Goal: Task Accomplishment & Management: Use online tool/utility

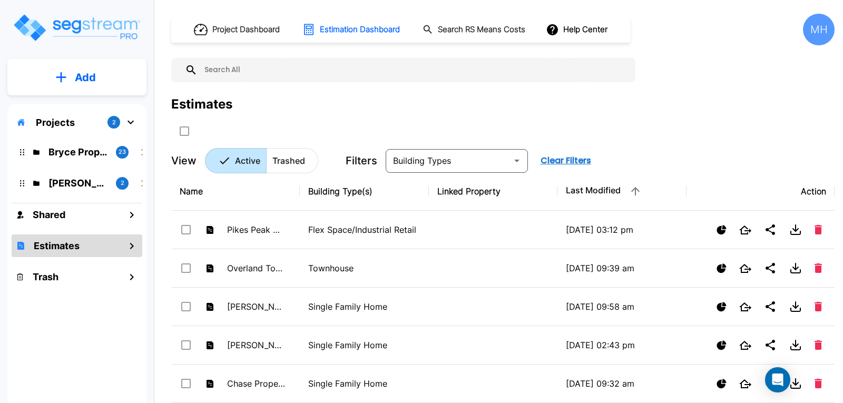
click at [86, 75] on p "Add" at bounding box center [85, 78] width 21 height 16
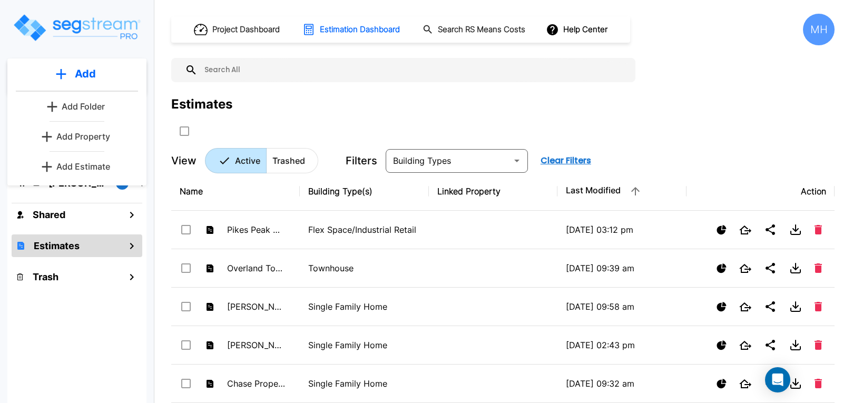
click at [78, 163] on p "Add Estimate" at bounding box center [83, 166] width 54 height 13
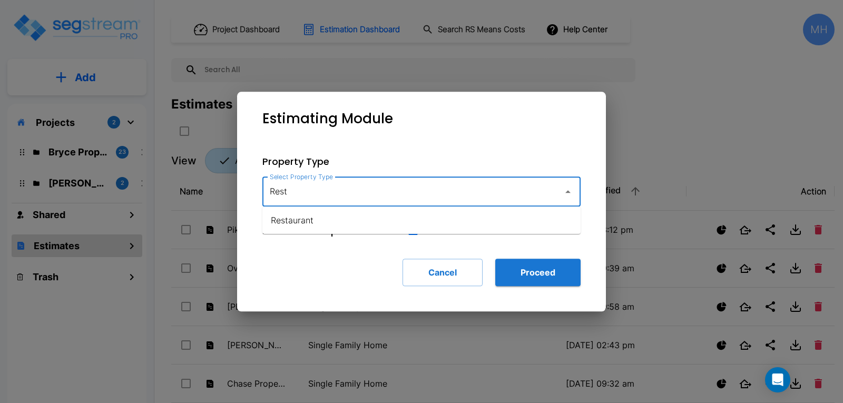
click at [290, 215] on li "Restaurant" at bounding box center [421, 220] width 318 height 19
type input "Restaurant"
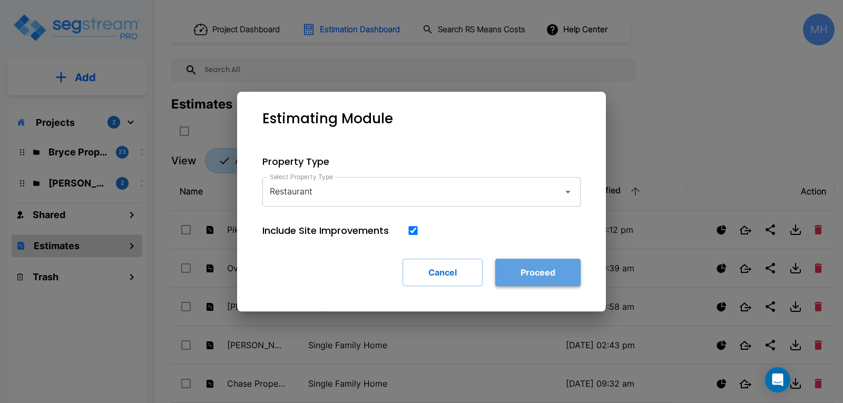
click at [544, 274] on button "Proceed" at bounding box center [537, 272] width 85 height 27
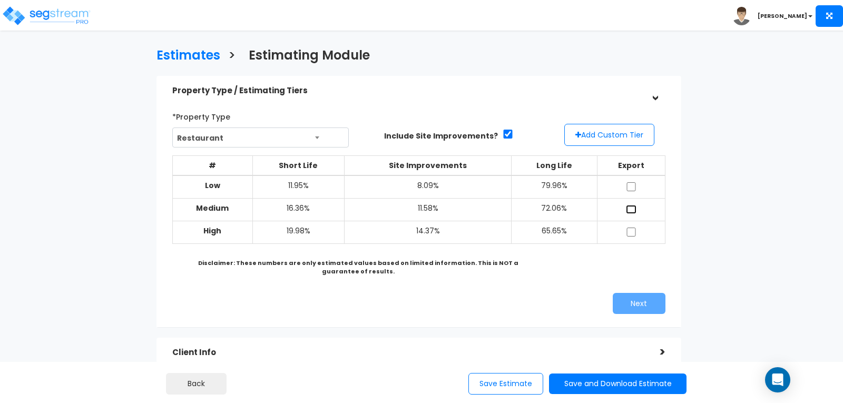
click at [632, 207] on input "checkbox" at bounding box center [631, 209] width 11 height 9
checkbox input "true"
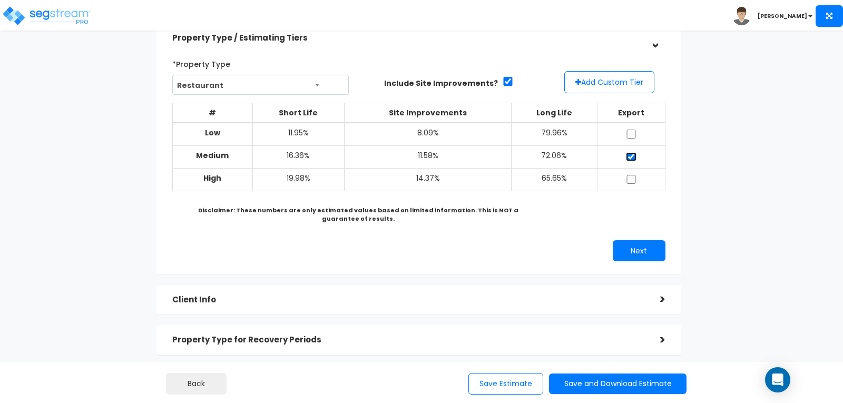
scroll to position [105, 0]
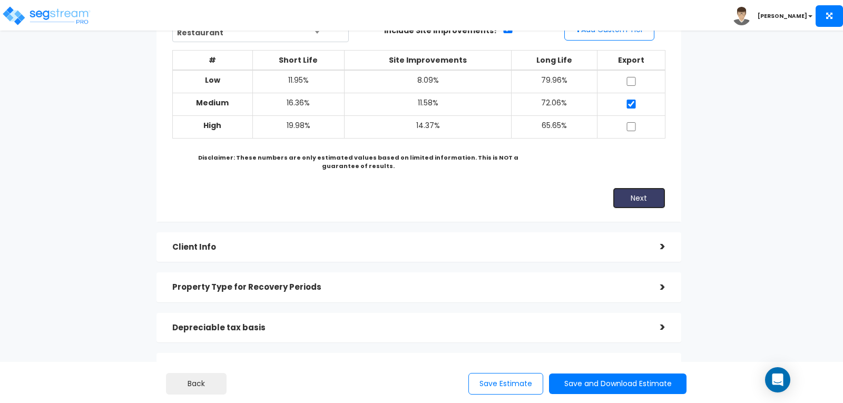
click at [626, 196] on button "Next" at bounding box center [638, 197] width 53 height 21
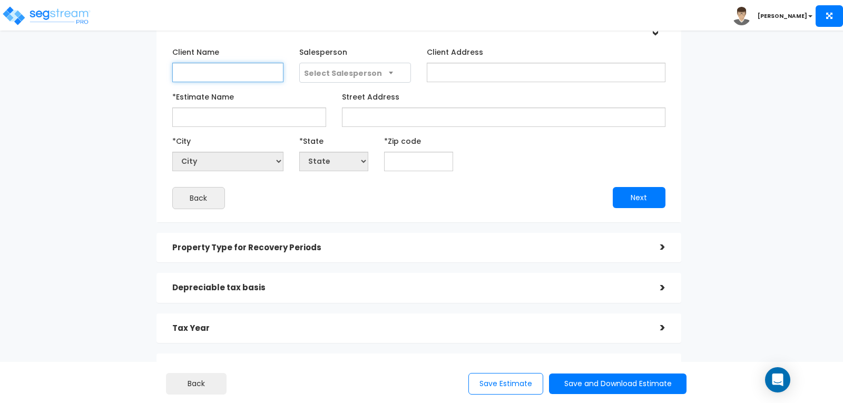
click at [244, 69] on input "Client Name" at bounding box center [227, 72] width 111 height 19
type input "Manning"
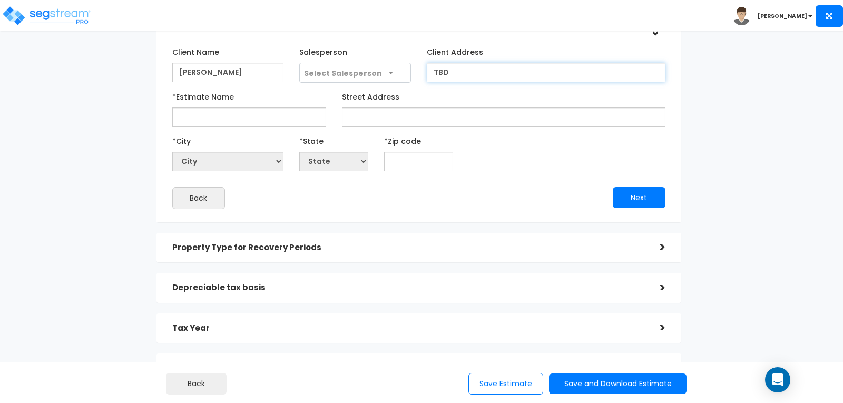
type input "TBD"
click at [294, 88] on div "*Estimate Name Mannings S" at bounding box center [249, 107] width 154 height 39
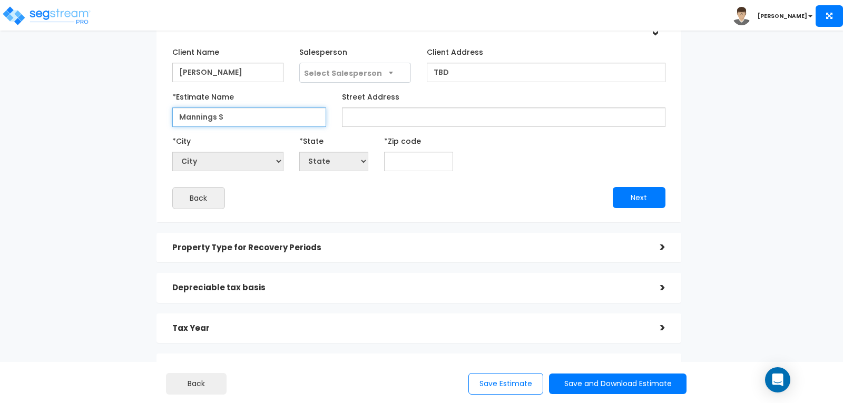
click at [225, 118] on input "Mannings S" at bounding box center [249, 116] width 154 height 19
type input "Mannings Steak & Spirits"
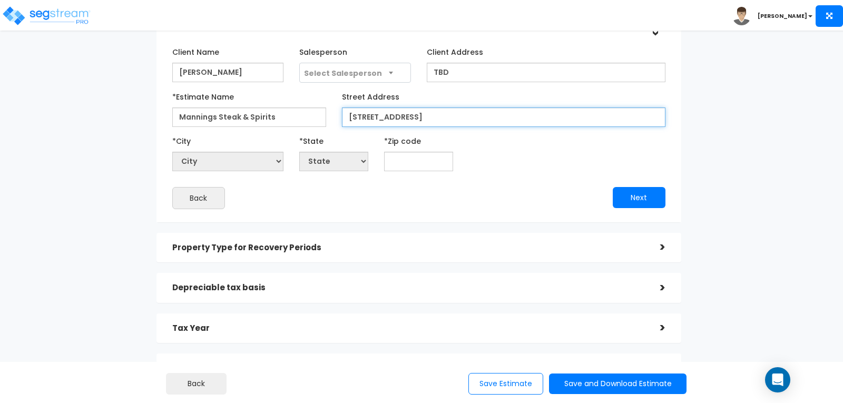
type input "51 Dry Creek Road"
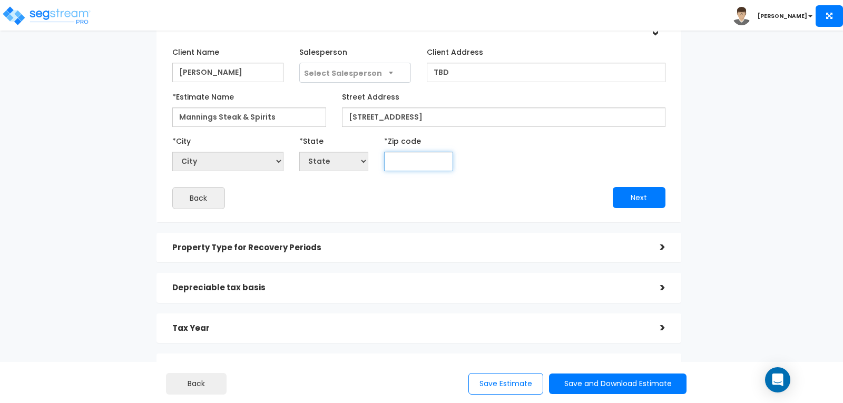
select select "National Average"
type input "80"
select select "CO"
type input "80120"
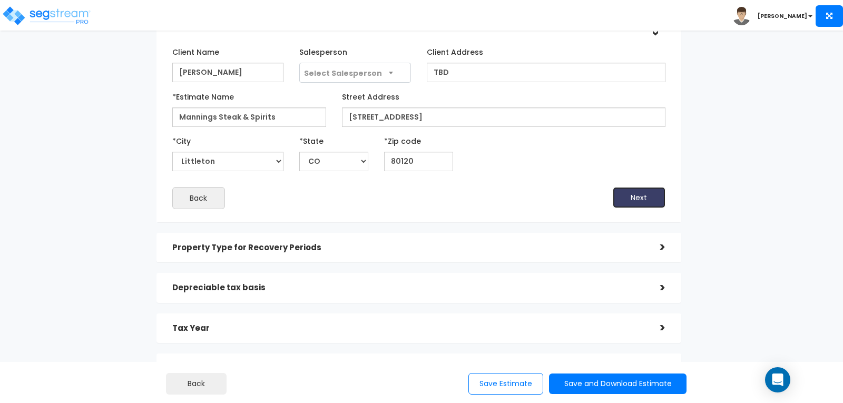
click at [655, 191] on button "Next" at bounding box center [638, 197] width 53 height 21
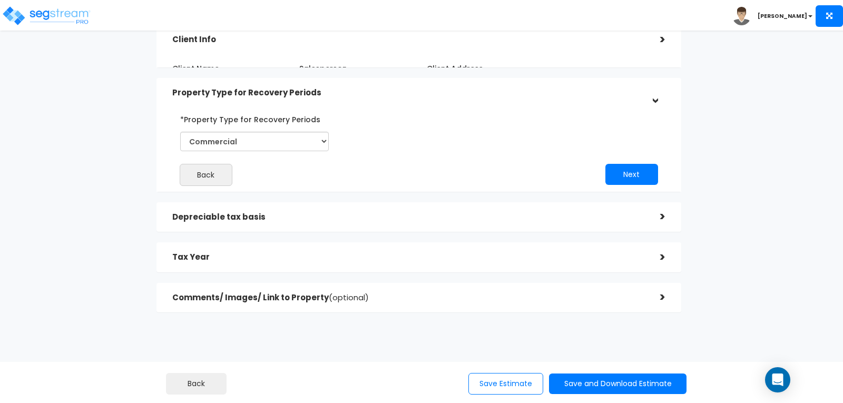
scroll to position [85, 0]
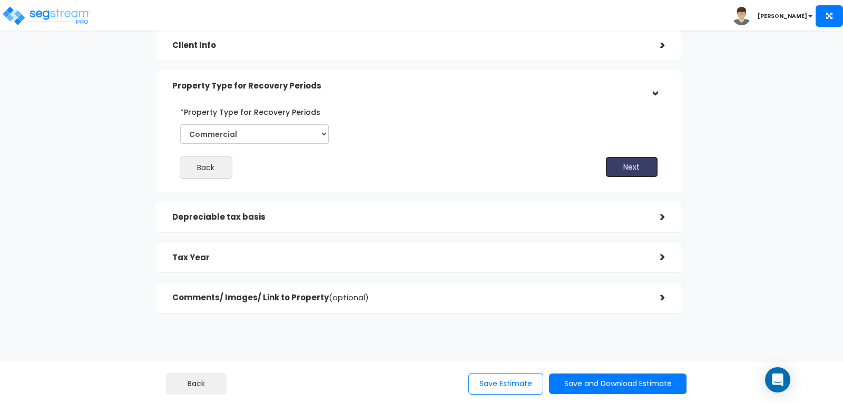
click at [628, 158] on button "Next" at bounding box center [631, 166] width 53 height 21
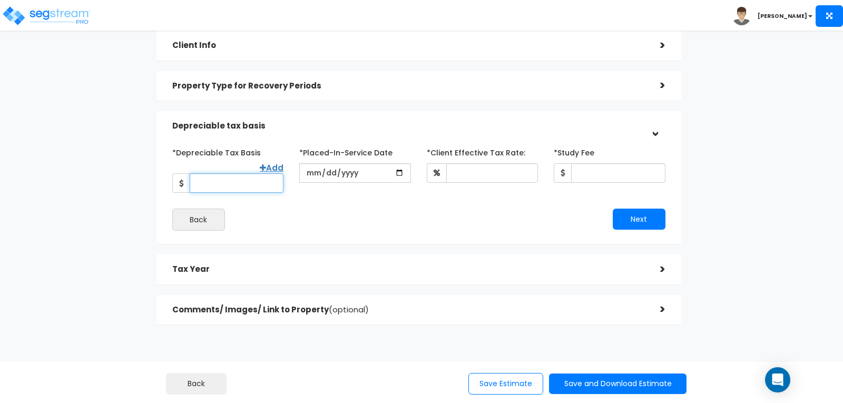
click at [263, 173] on input "*Depreciable Tax Basis" at bounding box center [237, 182] width 94 height 19
type input "2,500,000"
click at [371, 168] on input "date" at bounding box center [354, 172] width 111 height 19
type input "2024-07-05"
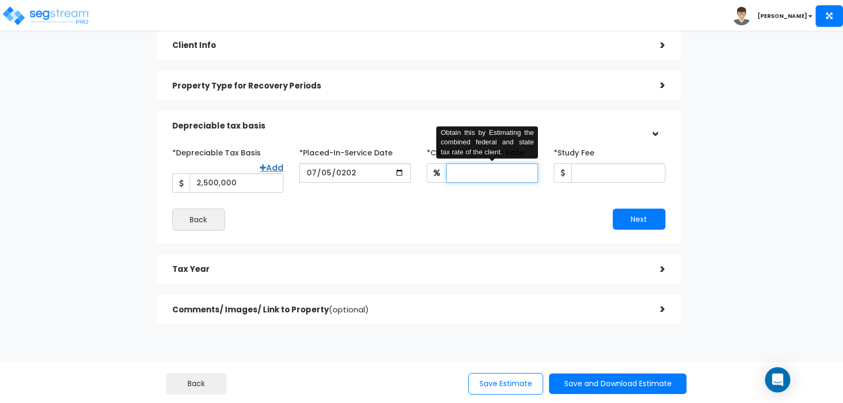
click at [498, 171] on input "*Client Effective Tax Rate:" at bounding box center [492, 172] width 92 height 19
type input "30"
click at [539, 230] on div "*Depreciable Tax Basis Add 2,500,000 *Placed-In-Service Date 2024-07-05 *Purcha…" at bounding box center [418, 187] width 524 height 113
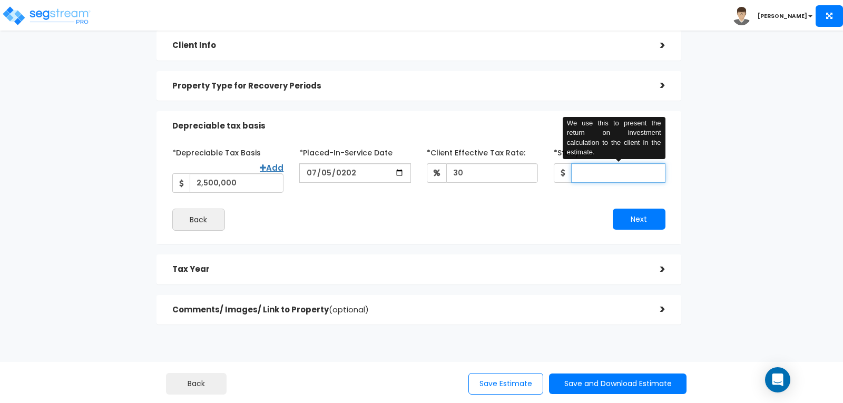
click at [586, 164] on input "*Study Fee" at bounding box center [618, 172] width 94 height 19
type input "8,500"
click at [523, 240] on div "Property Type / Estimating Tiers > *Property Type Restaurant Assisted/Senior Li…" at bounding box center [418, 158] width 524 height 334
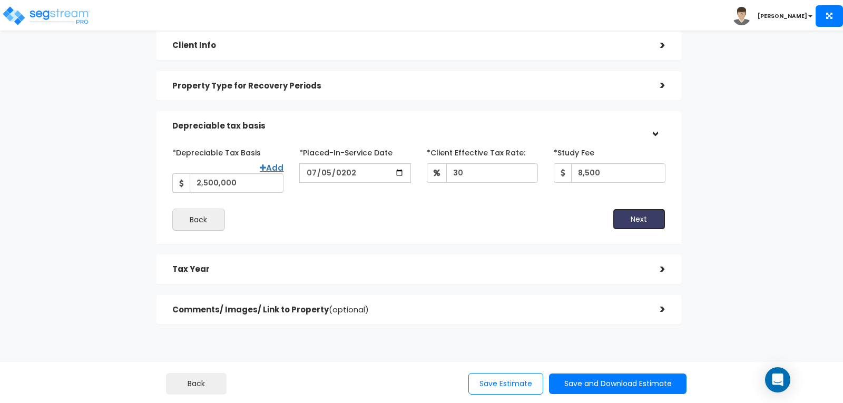
click at [648, 209] on button "Next" at bounding box center [638, 219] width 53 height 21
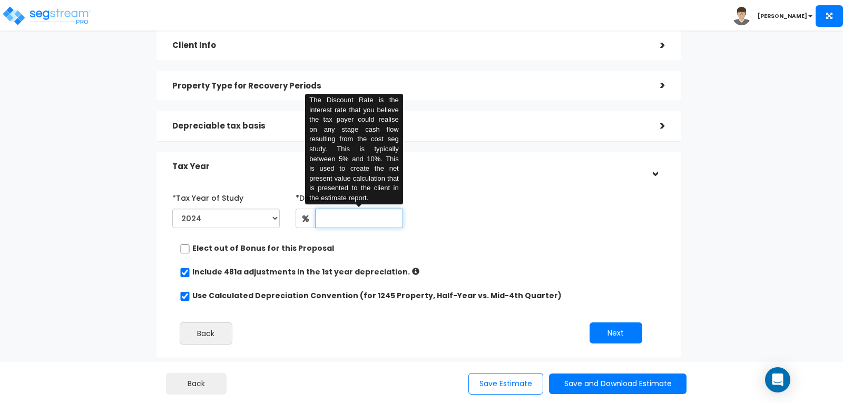
click at [339, 220] on input "text" at bounding box center [359, 218] width 88 height 19
type input "8"
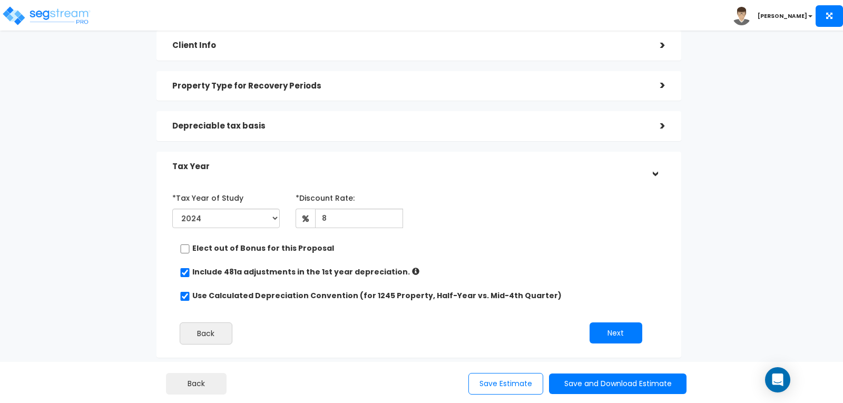
click at [461, 232] on div "*Tax Year of Study 2024 2025 2026 Prior Accumulated Depreciation" at bounding box center [410, 210] width 493 height 43
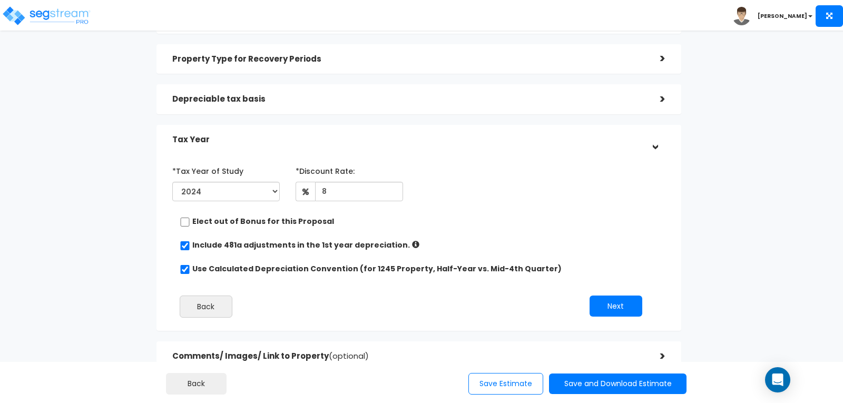
scroll to position [138, 0]
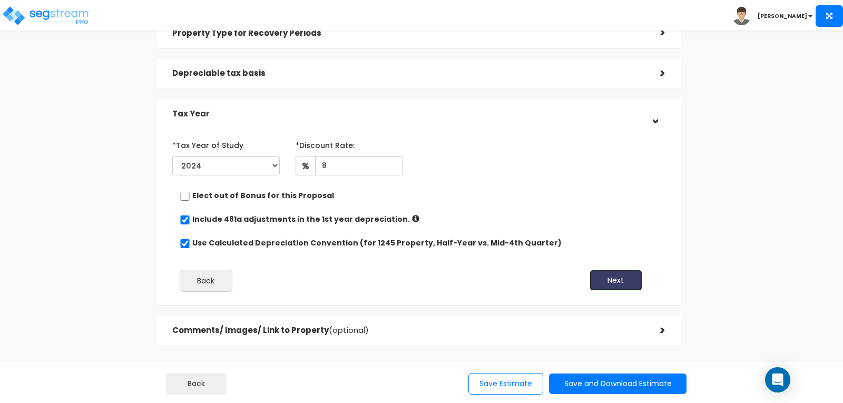
click at [606, 280] on button "Next" at bounding box center [615, 280] width 53 height 21
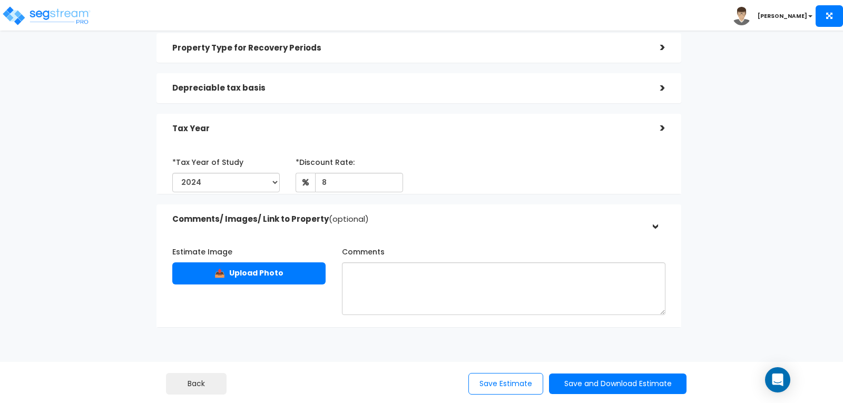
scroll to position [123, 0]
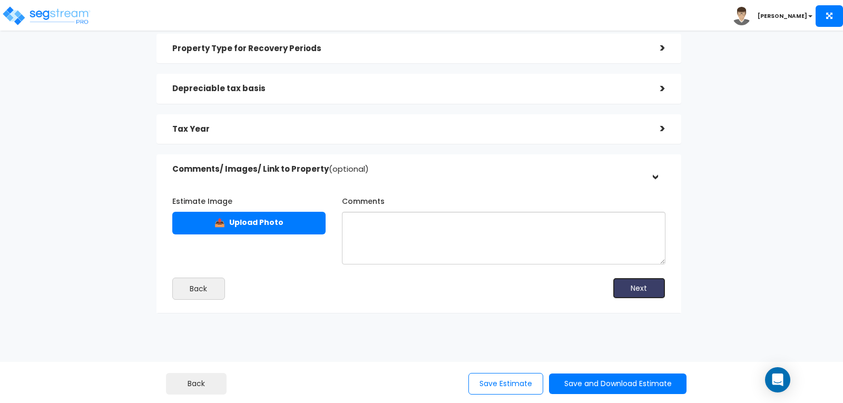
click at [648, 286] on button "Next" at bounding box center [638, 288] width 53 height 21
click at [640, 284] on button "Next" at bounding box center [638, 288] width 53 height 21
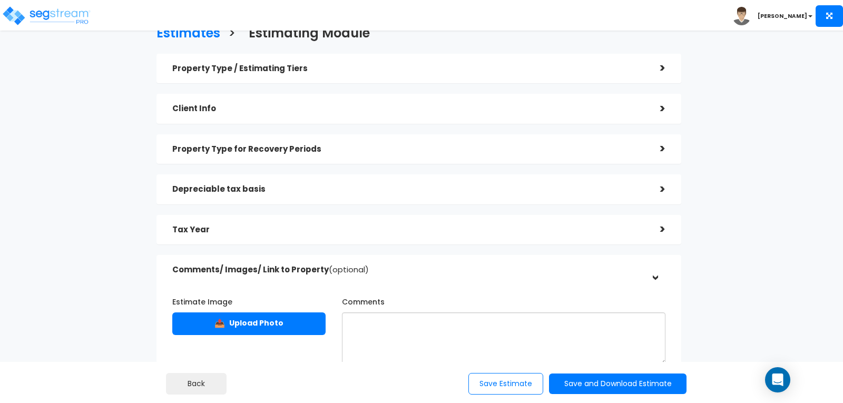
scroll to position [0, 0]
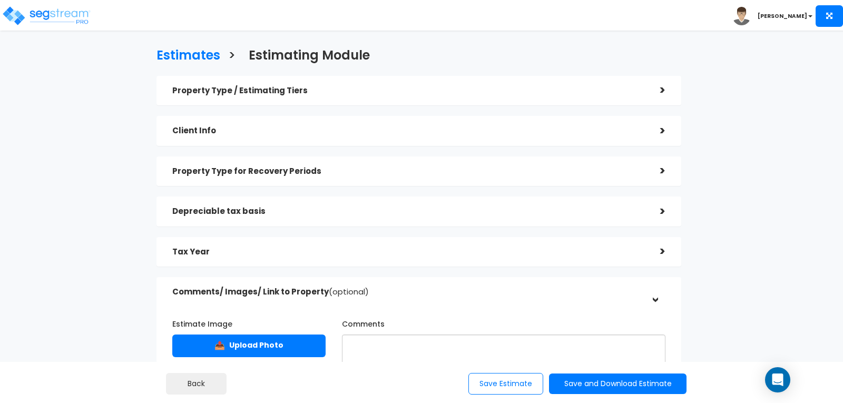
click at [662, 88] on div ">" at bounding box center [654, 90] width 21 height 16
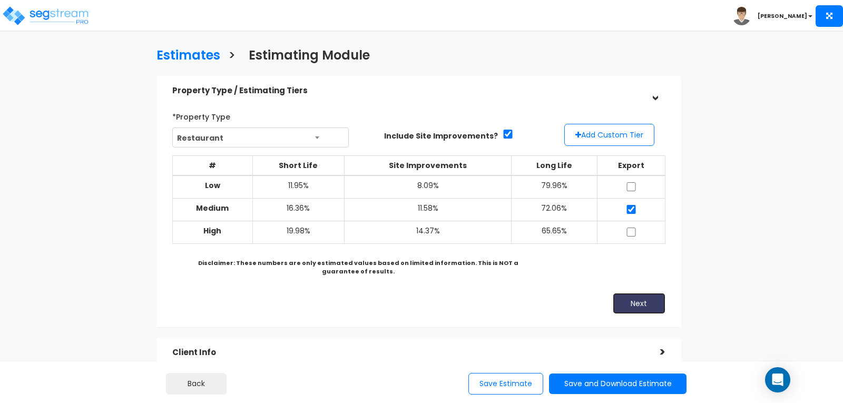
click at [640, 296] on button "Next" at bounding box center [638, 303] width 53 height 21
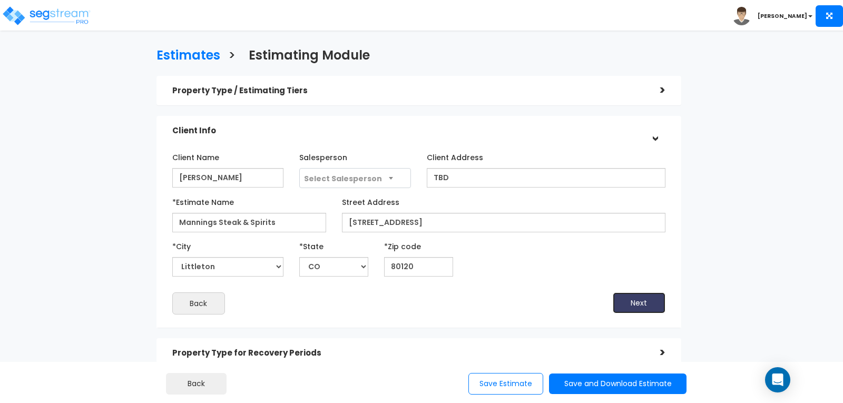
click at [640, 300] on button "Next" at bounding box center [638, 302] width 53 height 21
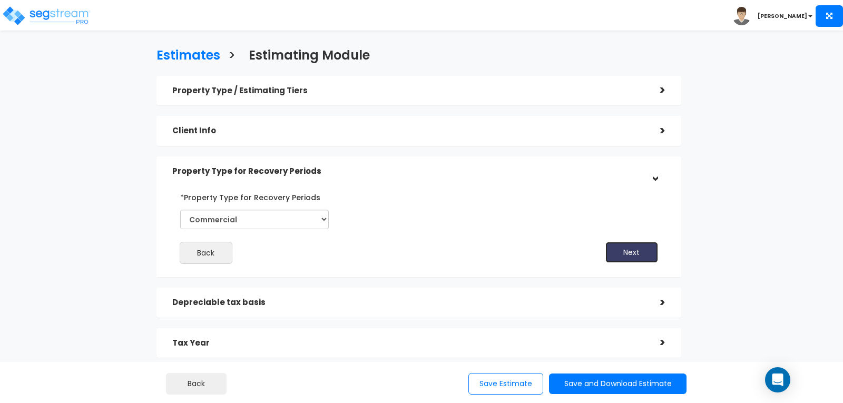
click at [613, 246] on button "Next" at bounding box center [631, 252] width 53 height 21
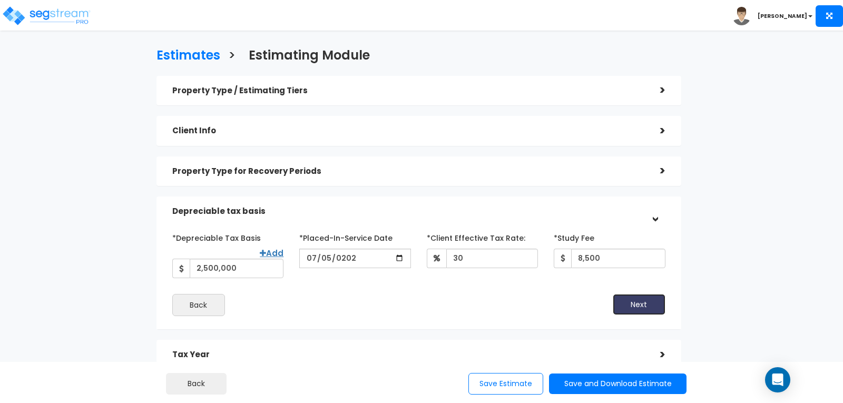
click at [645, 294] on button "Next" at bounding box center [638, 304] width 53 height 21
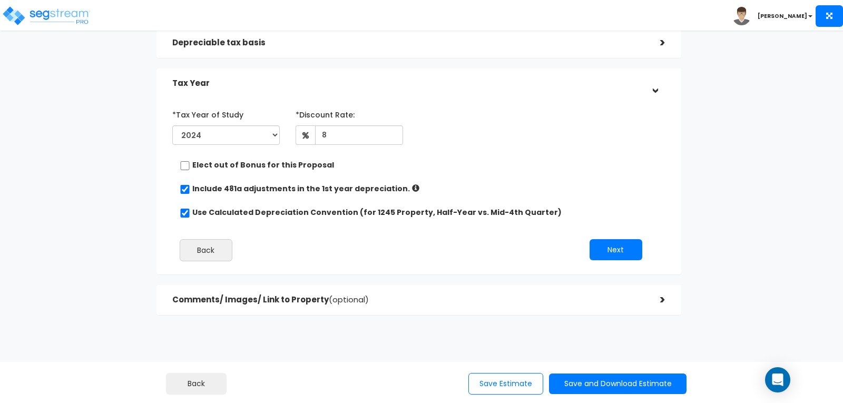
scroll to position [171, 0]
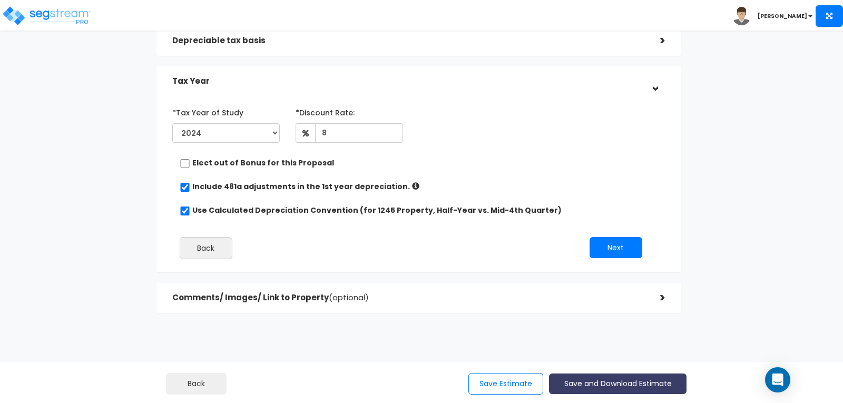
click at [621, 376] on button "Save and Download Estimate" at bounding box center [617, 383] width 137 height 21
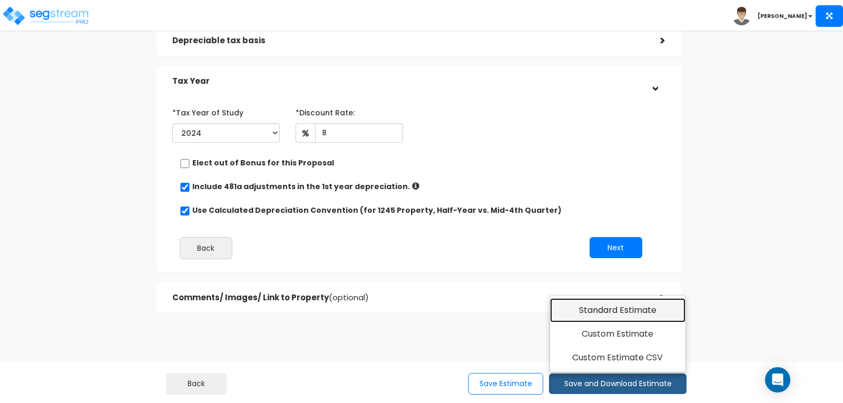
click at [622, 311] on link "Standard Estimate" at bounding box center [617, 310] width 135 height 24
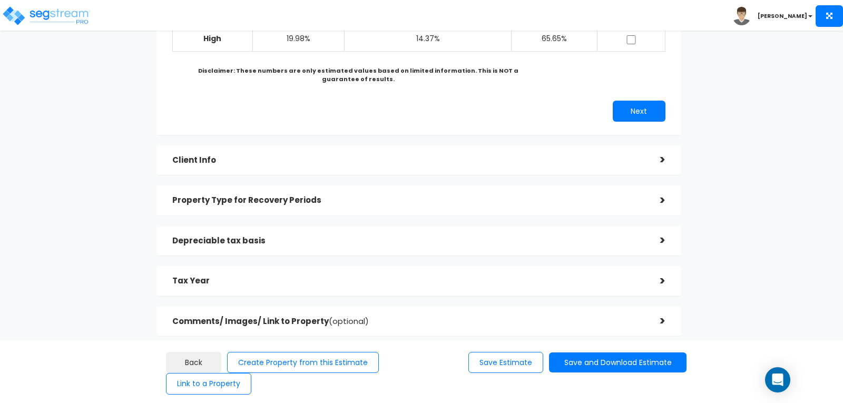
scroll to position [215, 0]
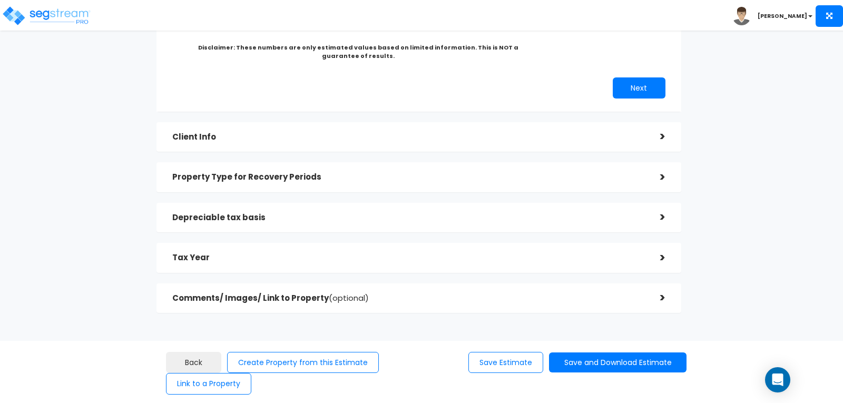
click at [664, 176] on div ">" at bounding box center [654, 177] width 21 height 16
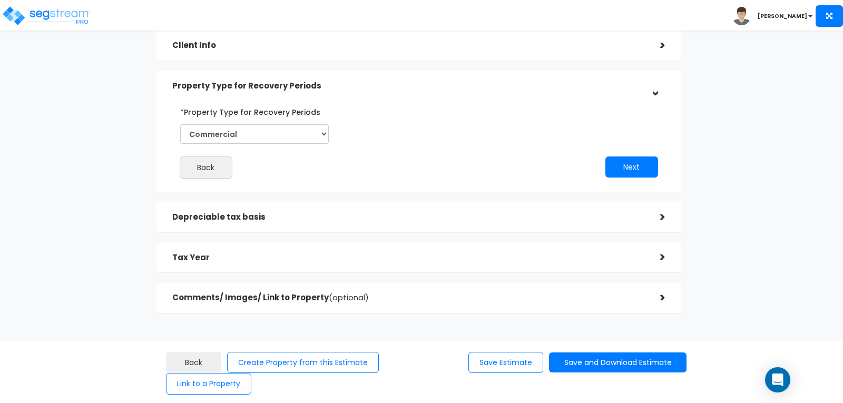
scroll to position [85, 0]
click at [736, 175] on div "Estimates > Mannings Steak & Spirits Property Type / Estimating Tiers > *Proper…" at bounding box center [418, 140] width 689 height 524
click at [617, 359] on button "Save and Download Estimate" at bounding box center [617, 362] width 137 height 21
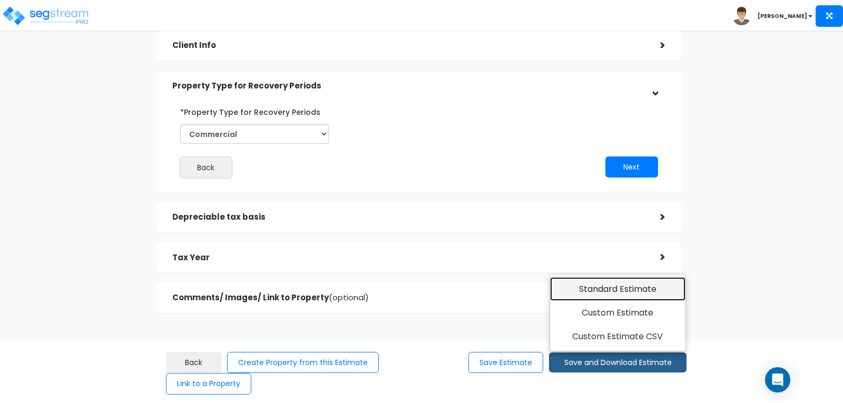
click at [619, 288] on link "Standard Estimate" at bounding box center [617, 289] width 135 height 24
